Goal: Information Seeking & Learning: Learn about a topic

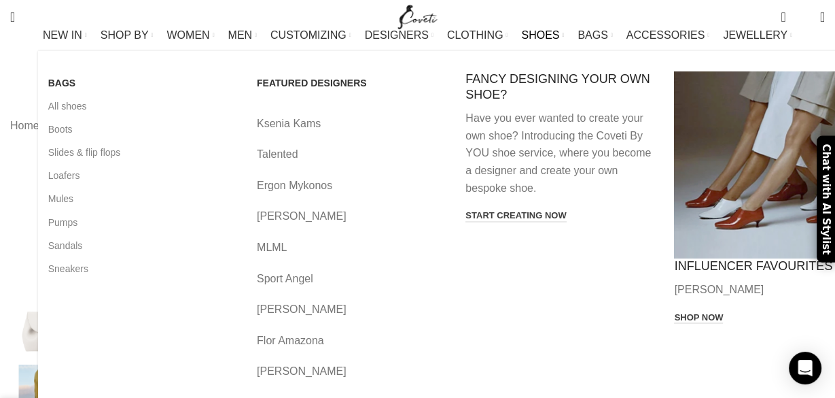
click at [521, 41] on span "SHOES" at bounding box center [540, 35] width 38 height 13
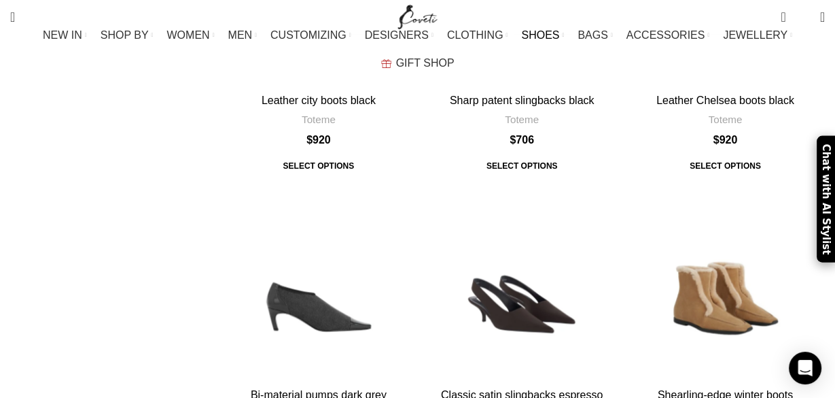
scroll to position [1579, 0]
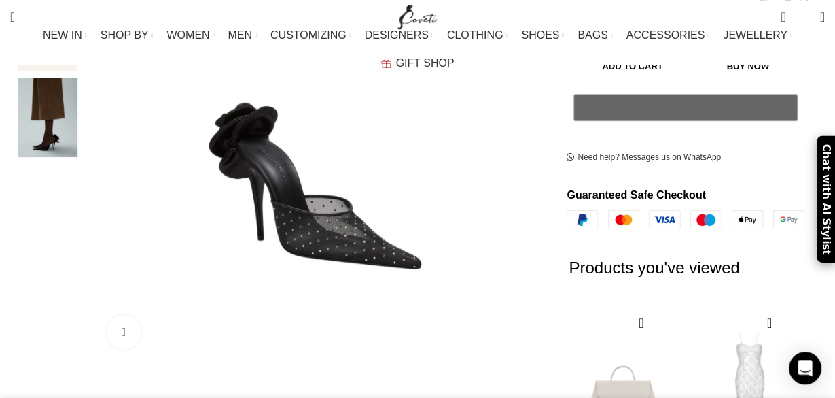
scroll to position [287, 0]
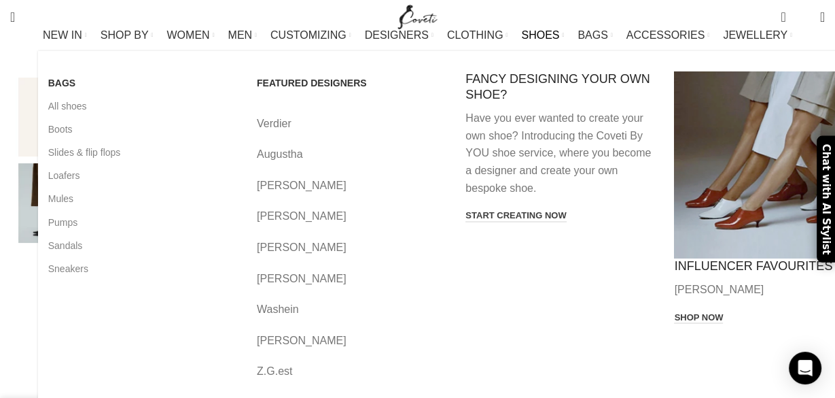
click at [521, 41] on span "SHOES" at bounding box center [540, 35] width 38 height 13
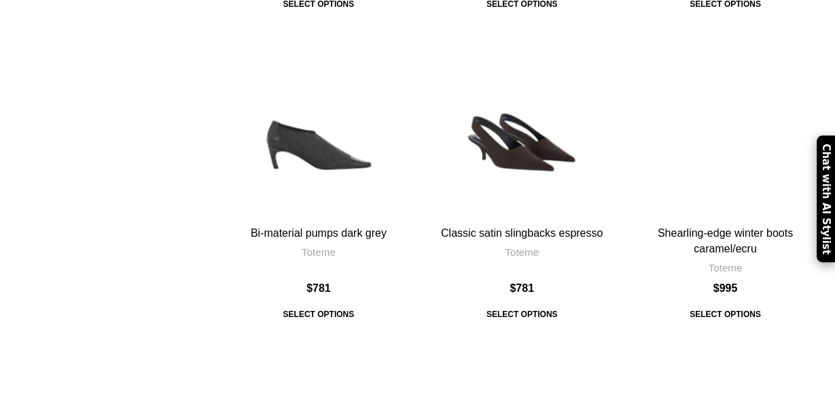
scroll to position [1722, 0]
